Goal: Transaction & Acquisition: Download file/media

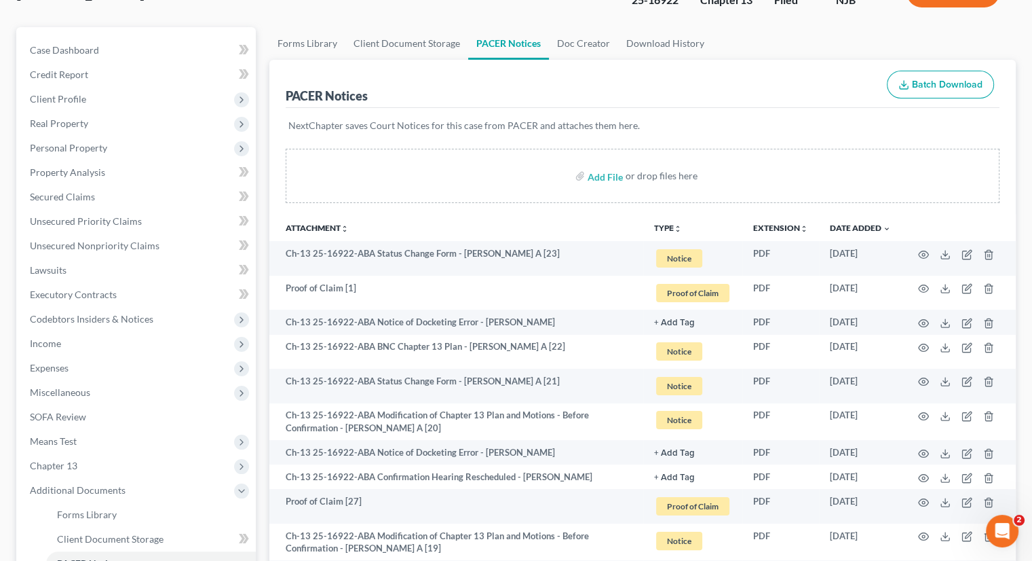
click at [955, 33] on ul "Forms Library Client Document Storage PACER Notices Doc Creator Download History" at bounding box center [642, 43] width 746 height 33
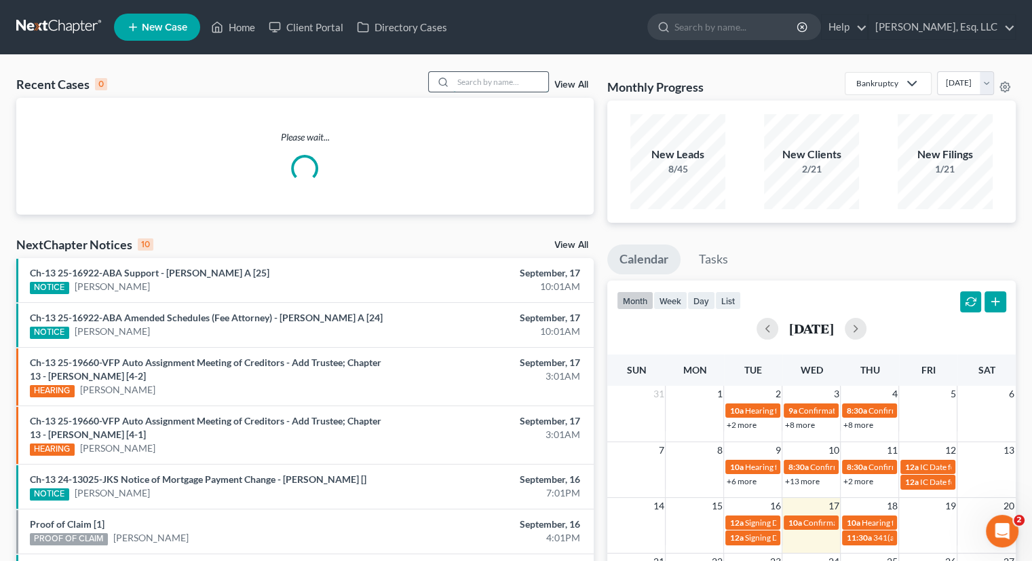
click at [461, 85] on input "search" at bounding box center [500, 82] width 95 height 20
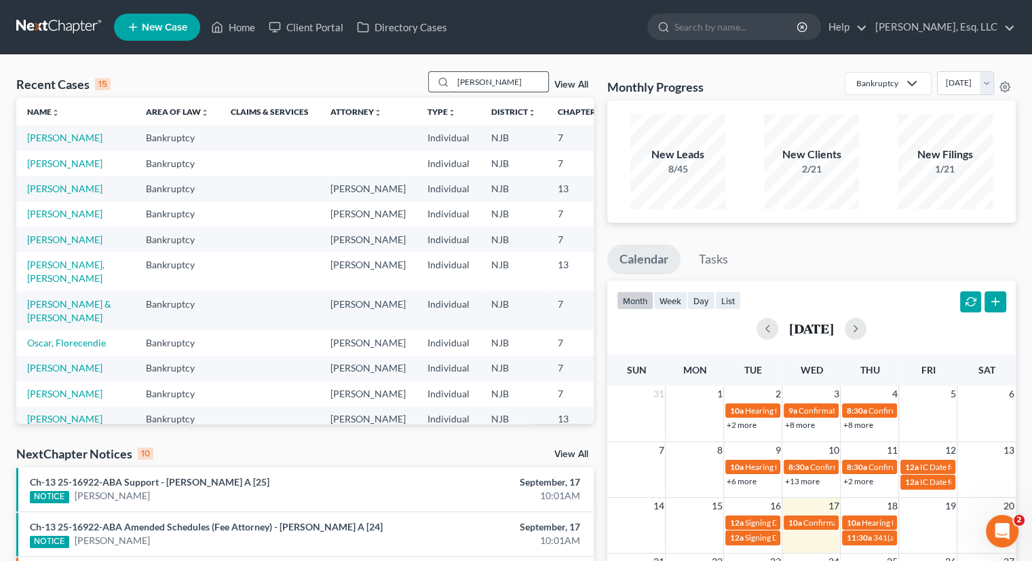
type input "vazquez"
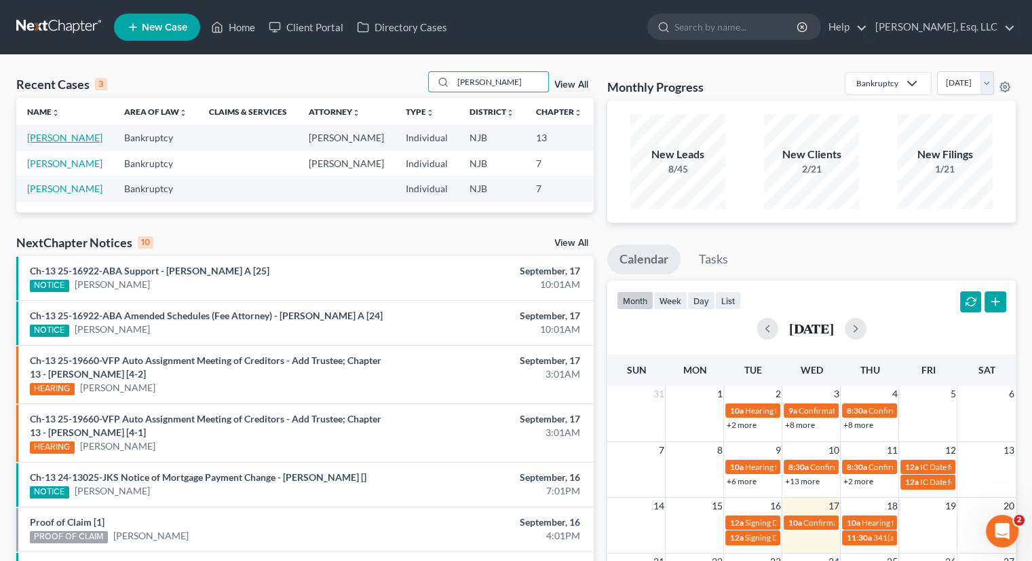
click at [47, 143] on link "Vazquez, Marisol" at bounding box center [64, 138] width 75 height 12
select select "0"
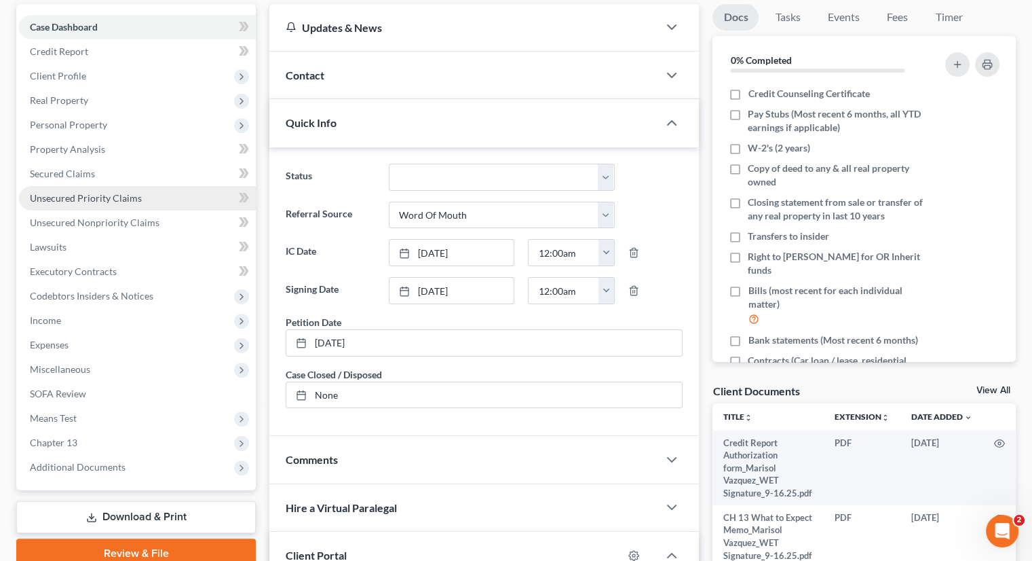
scroll to position [271, 0]
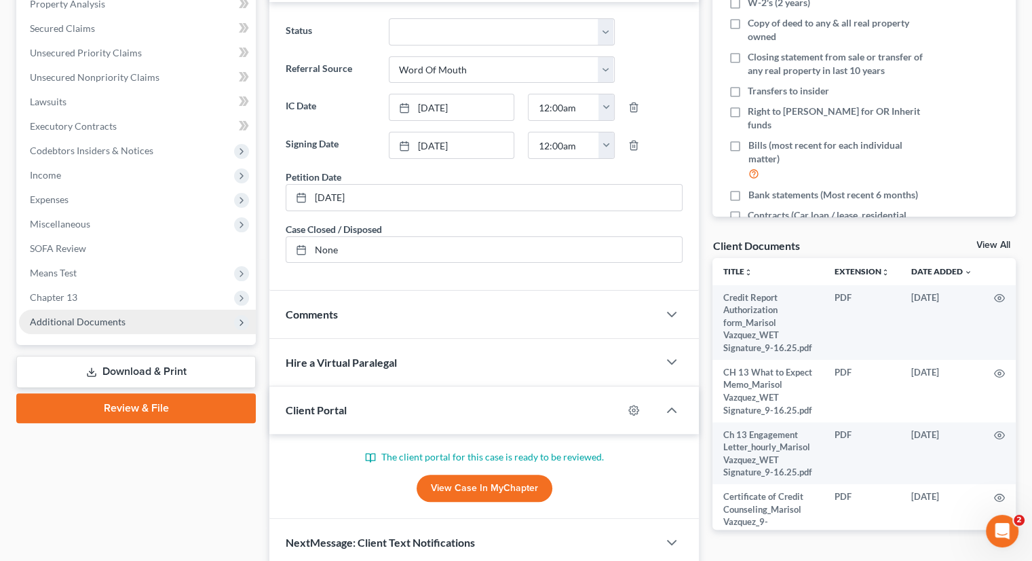
click at [60, 320] on span "Additional Documents" at bounding box center [78, 322] width 96 height 12
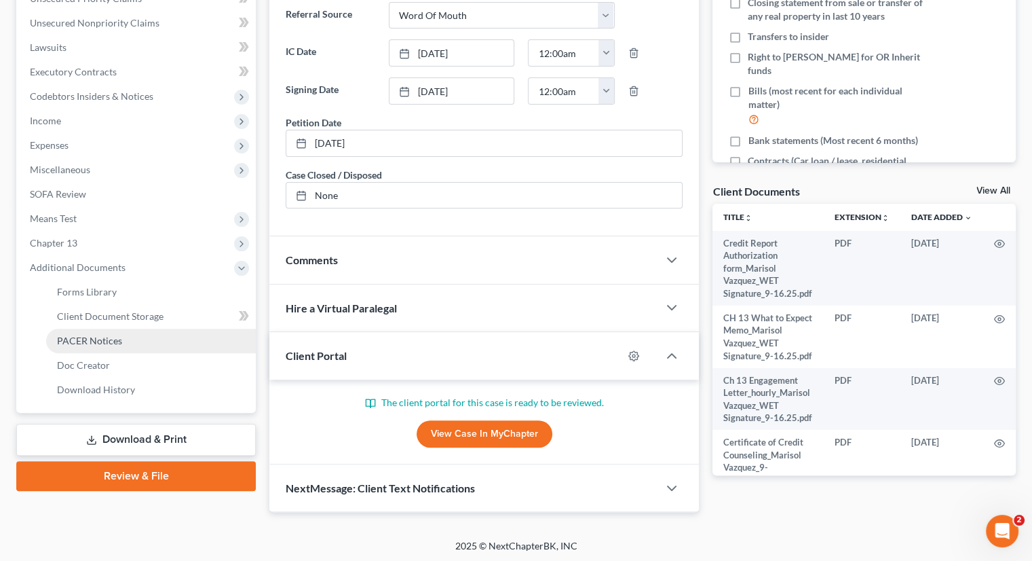
click at [105, 343] on span "PACER Notices" at bounding box center [89, 341] width 65 height 12
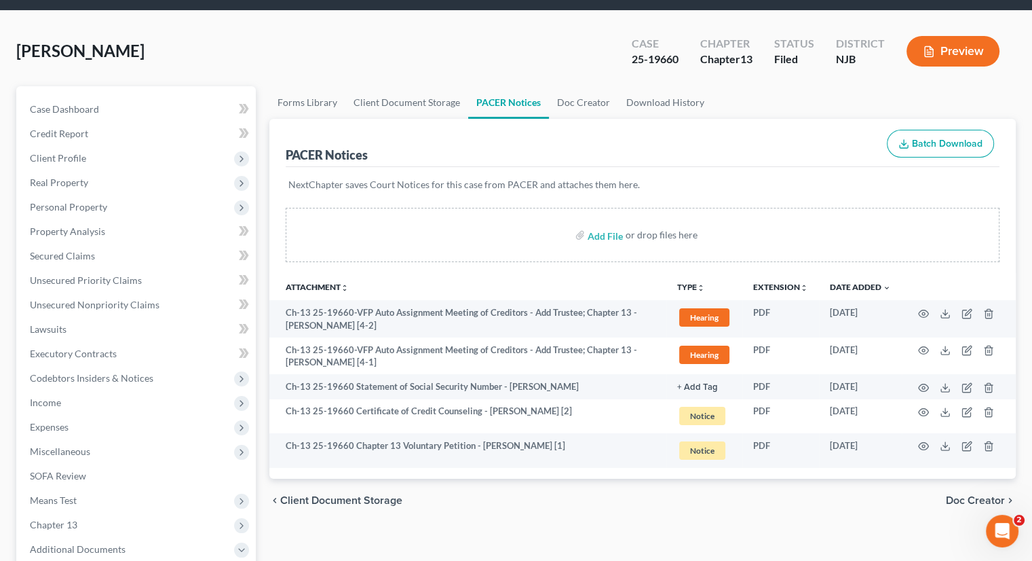
scroll to position [136, 0]
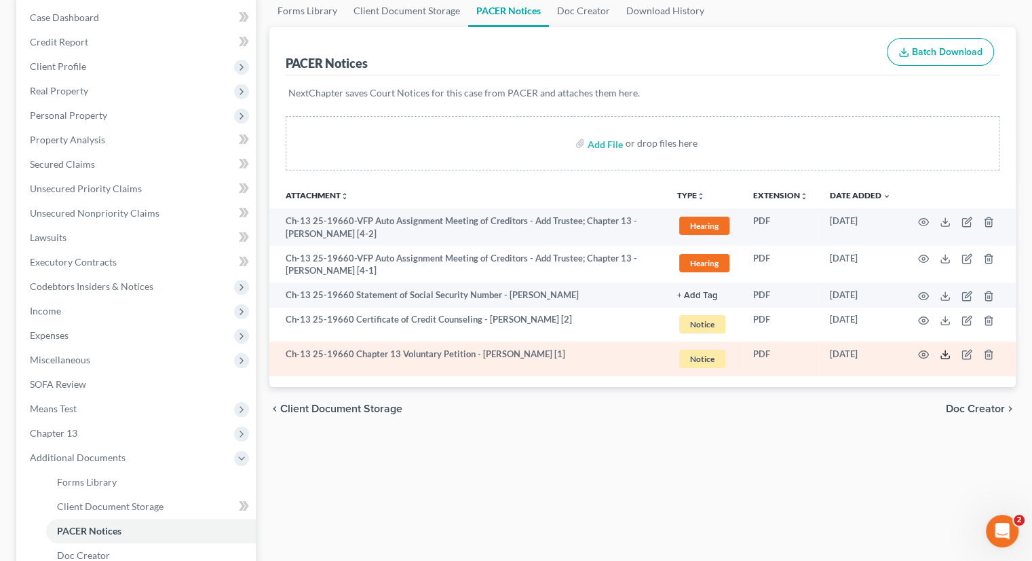
click at [945, 352] on icon at bounding box center [945, 354] width 11 height 11
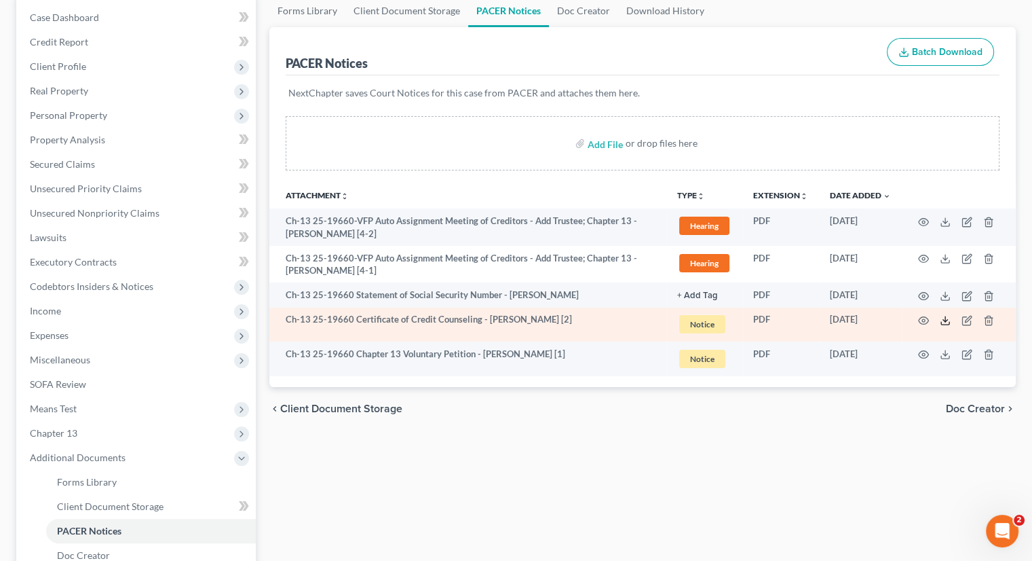
click at [942, 316] on icon at bounding box center [945, 320] width 11 height 11
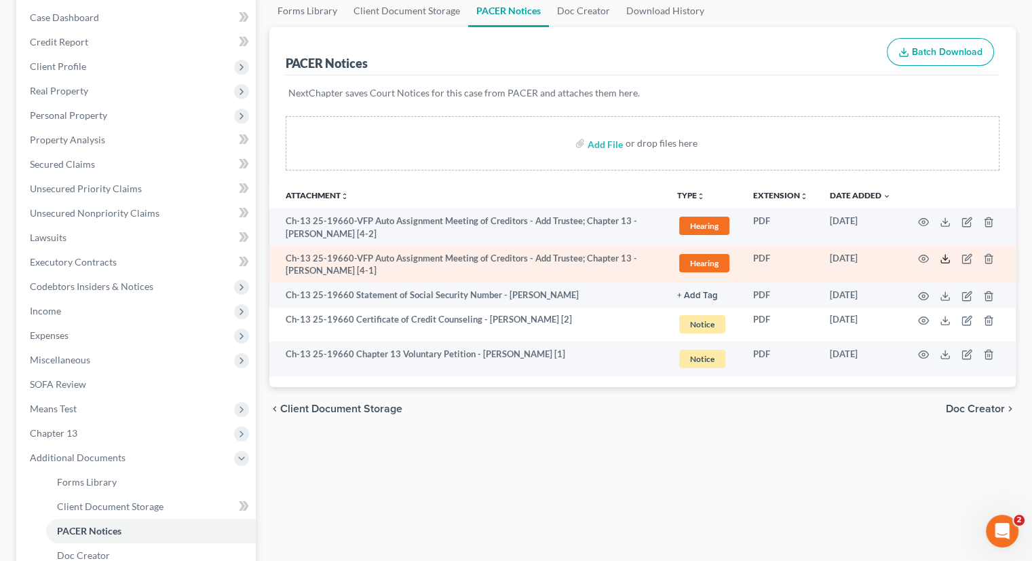
click at [942, 256] on icon at bounding box center [945, 258] width 11 height 11
